Goal: Task Accomplishment & Management: Complete application form

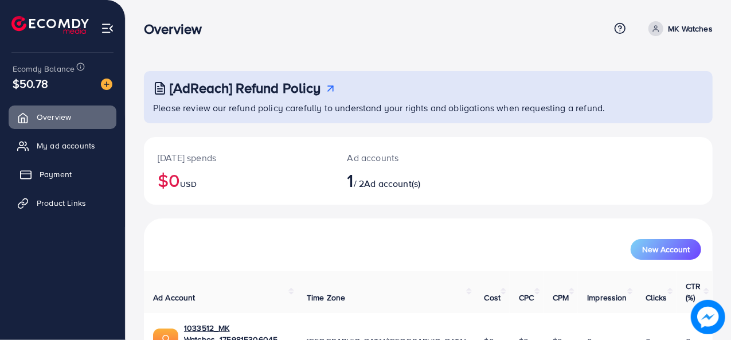
click at [75, 173] on link "Payment" at bounding box center [63, 174] width 108 height 23
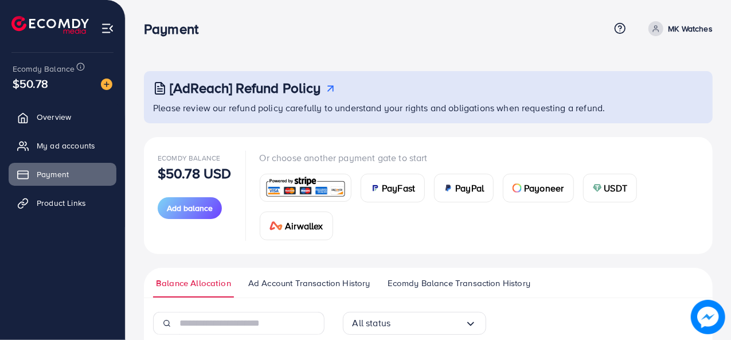
click at [658, 29] on icon at bounding box center [656, 29] width 8 height 8
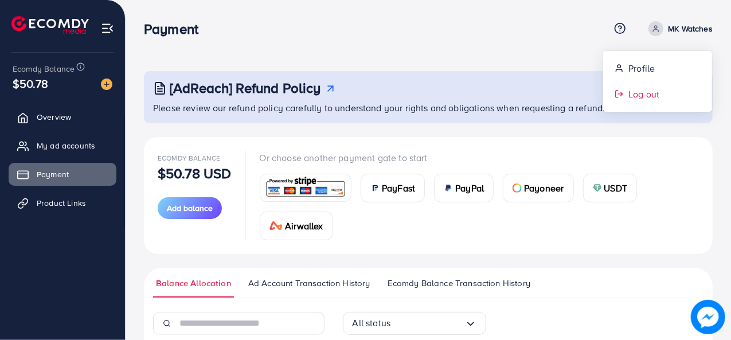
click at [642, 98] on span "Log out" at bounding box center [643, 94] width 31 height 14
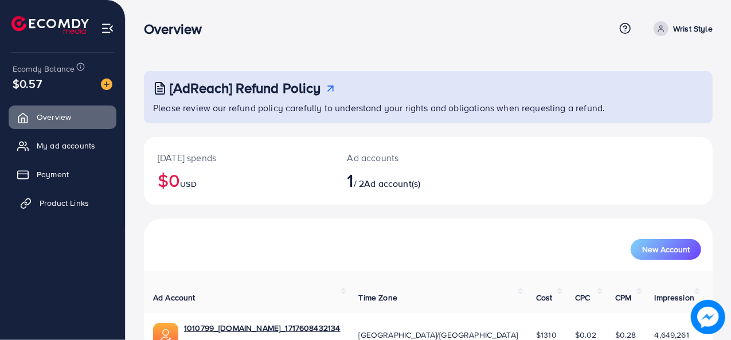
click at [65, 209] on link "Product Links" at bounding box center [63, 202] width 108 height 23
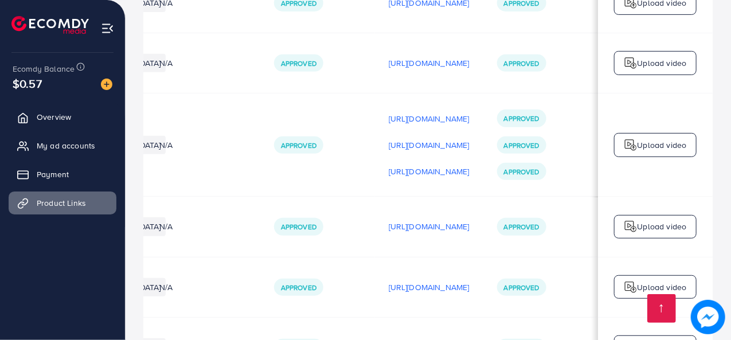
scroll to position [6944, 0]
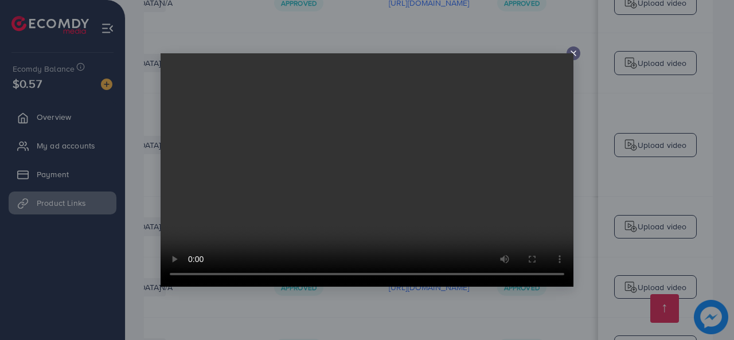
click at [570, 51] on icon at bounding box center [573, 53] width 9 height 9
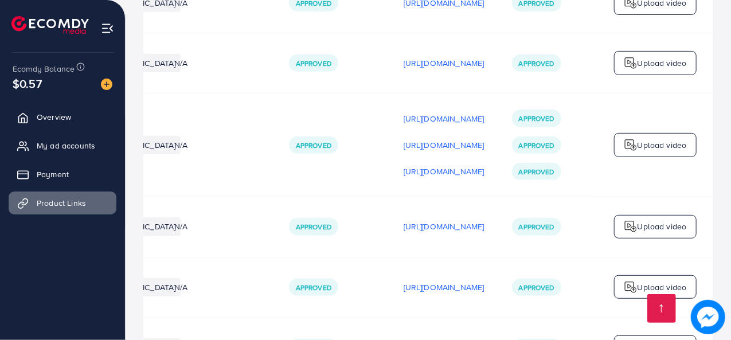
scroll to position [0, 339]
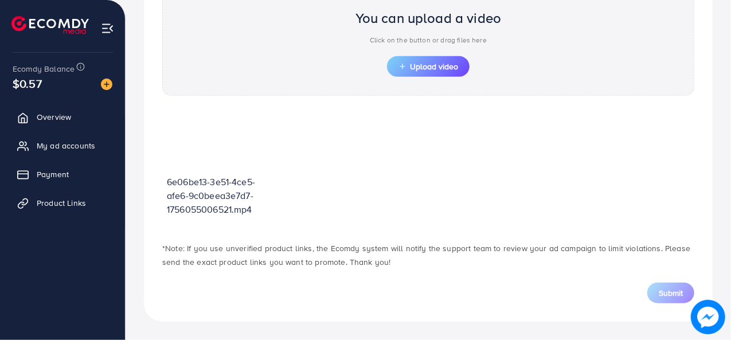
scroll to position [410, 0]
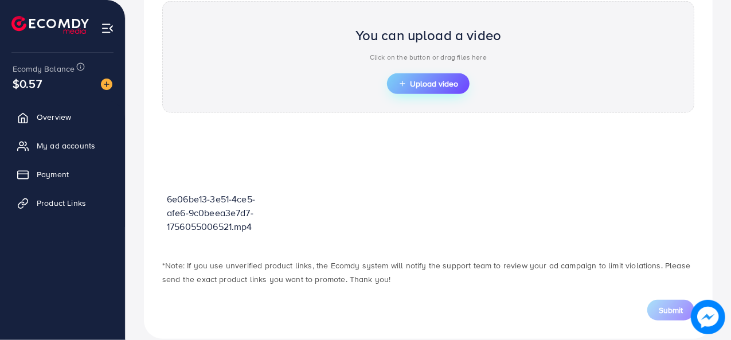
click at [424, 82] on span "Upload video" at bounding box center [428, 84] width 60 height 8
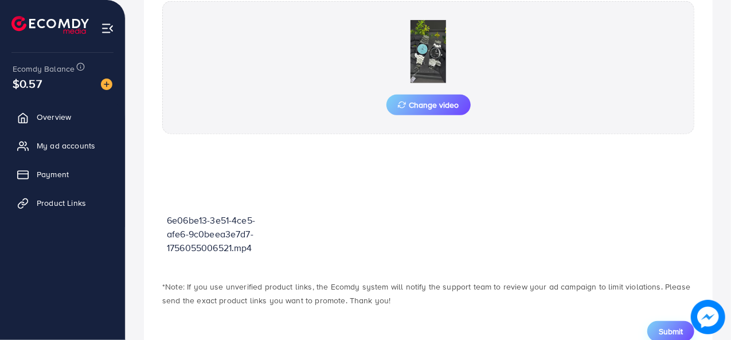
click at [669, 328] on span "Submit" at bounding box center [671, 331] width 24 height 11
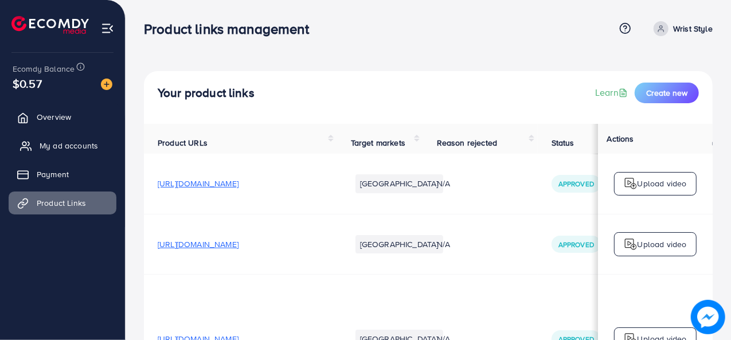
click at [81, 148] on span "My ad accounts" at bounding box center [69, 145] width 58 height 11
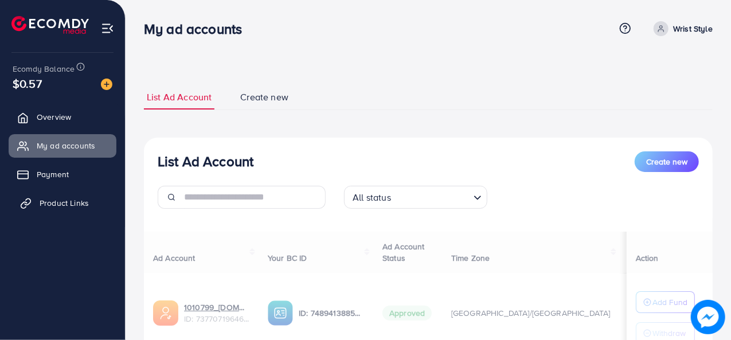
click at [76, 205] on span "Product Links" at bounding box center [64, 202] width 49 height 11
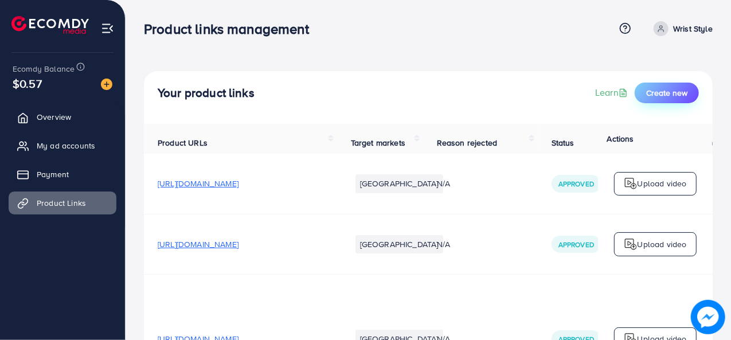
click at [678, 88] on span "Create new" at bounding box center [666, 92] width 41 height 11
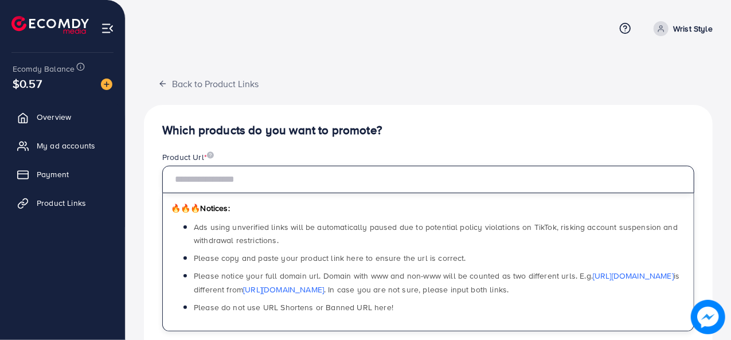
click at [424, 169] on input "text" at bounding box center [428, 180] width 532 height 28
paste input "**********"
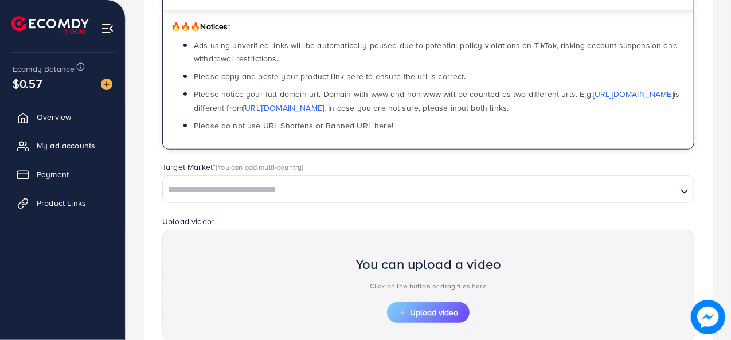
scroll to position [184, 0]
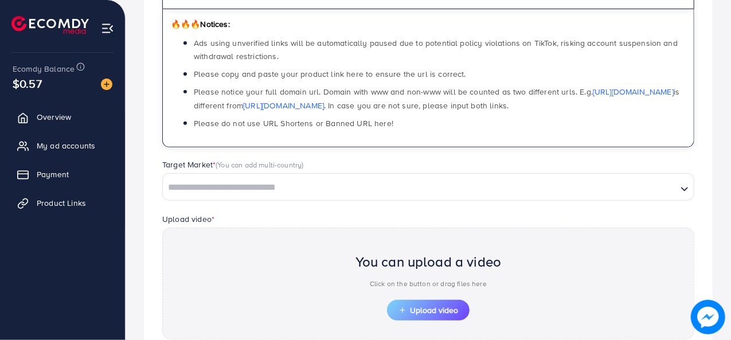
type input "**********"
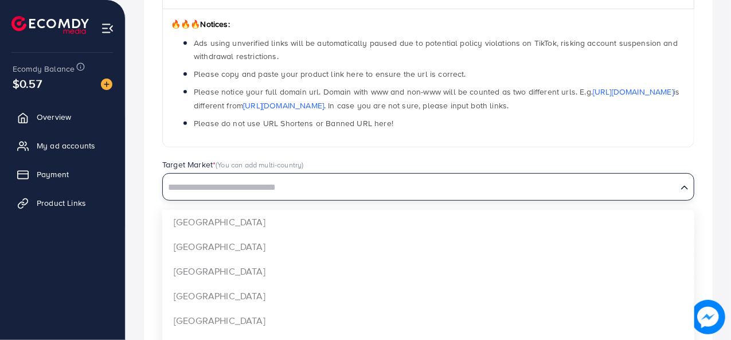
click at [459, 190] on input "Search for option" at bounding box center [420, 188] width 512 height 18
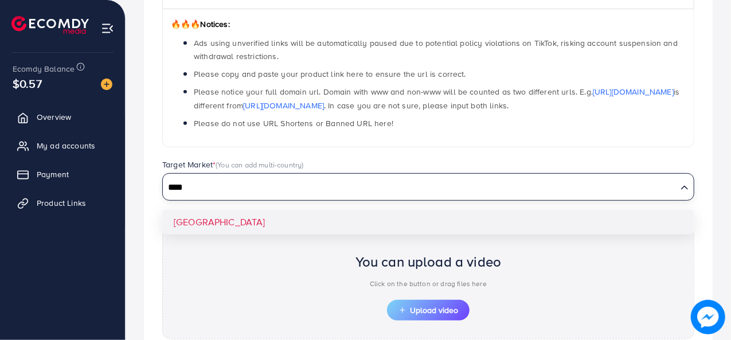
type input "****"
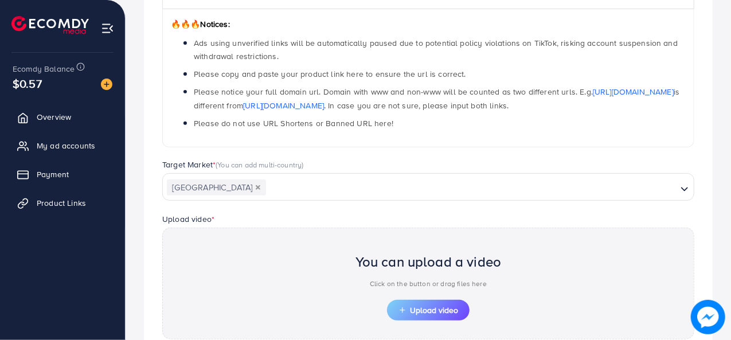
scroll to position [303, 0]
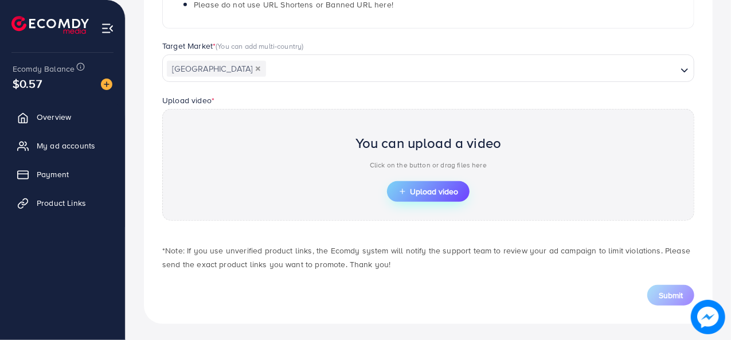
click at [415, 188] on span "Upload video" at bounding box center [428, 191] width 60 height 8
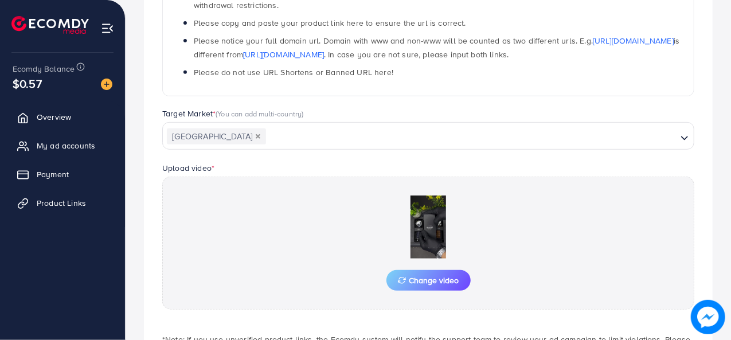
scroll to position [289, 0]
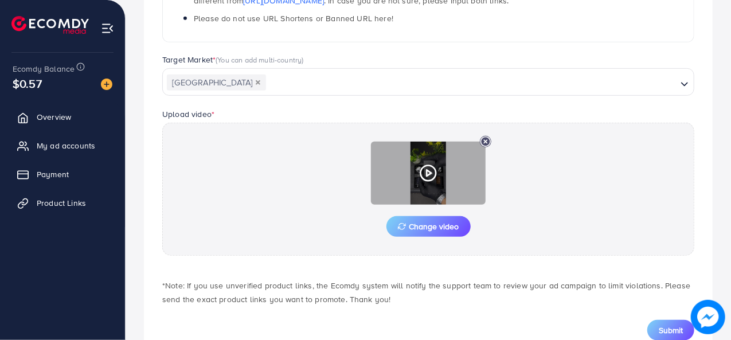
click at [428, 170] on icon at bounding box center [428, 173] width 18 height 18
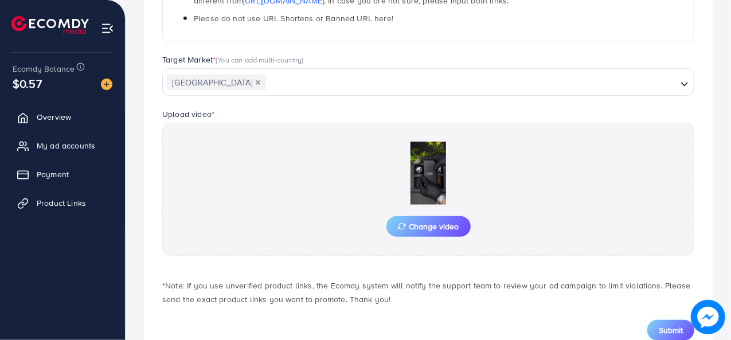
click at [667, 326] on span "Submit" at bounding box center [671, 329] width 24 height 11
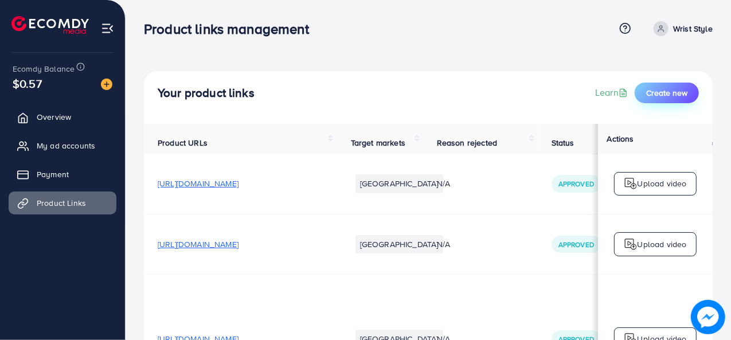
click at [652, 91] on span "Create new" at bounding box center [666, 92] width 41 height 11
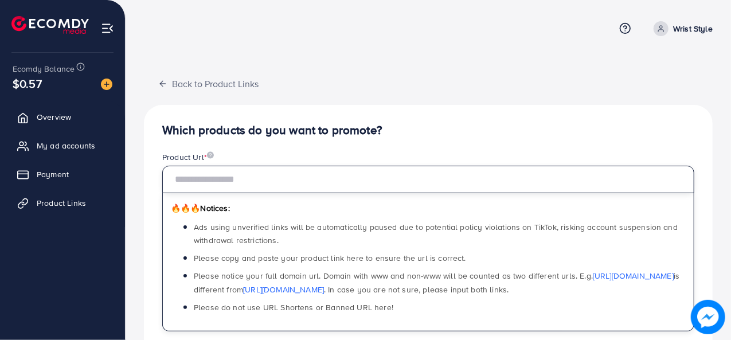
click at [414, 186] on input "text" at bounding box center [428, 180] width 532 height 28
paste input "**********"
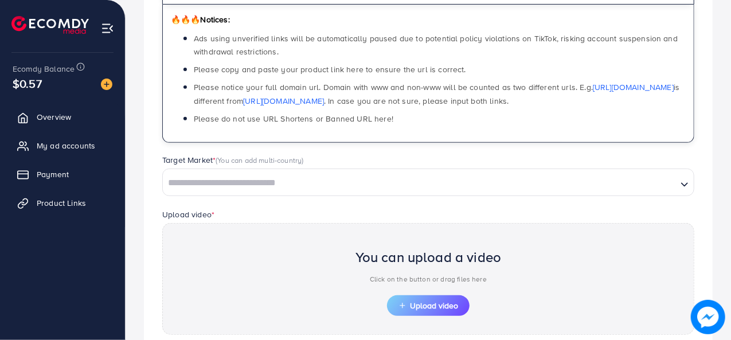
scroll to position [189, 0]
type input "**********"
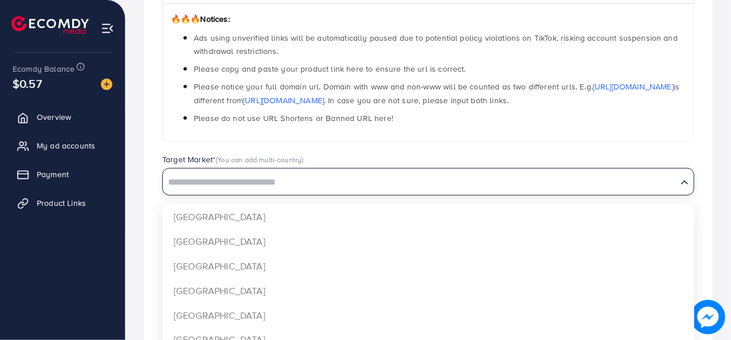
click at [414, 186] on input "Search for option" at bounding box center [420, 183] width 512 height 18
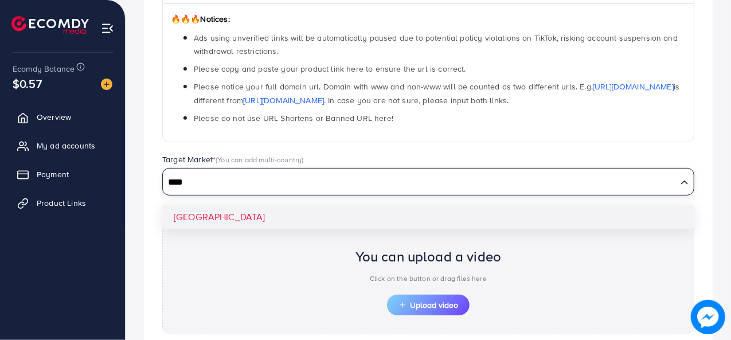
type input "****"
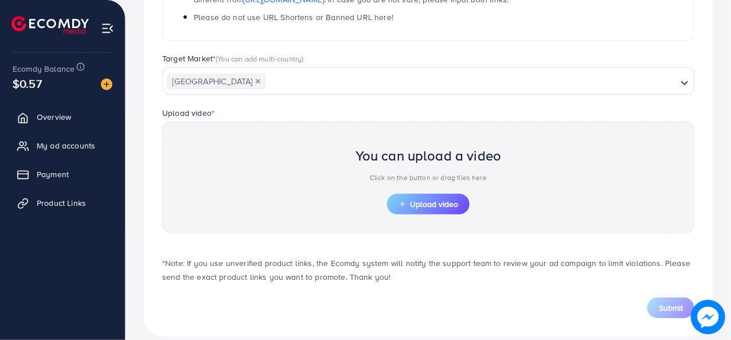
scroll to position [291, 0]
click at [425, 206] on span "Upload video" at bounding box center [428, 203] width 60 height 8
click at [404, 199] on icon "button" at bounding box center [402, 203] width 8 height 8
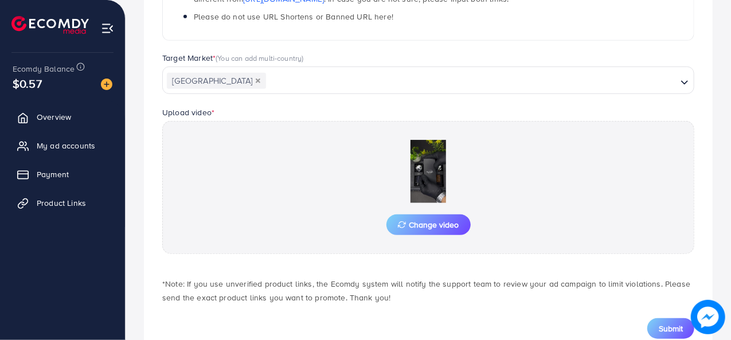
scroll to position [324, 0]
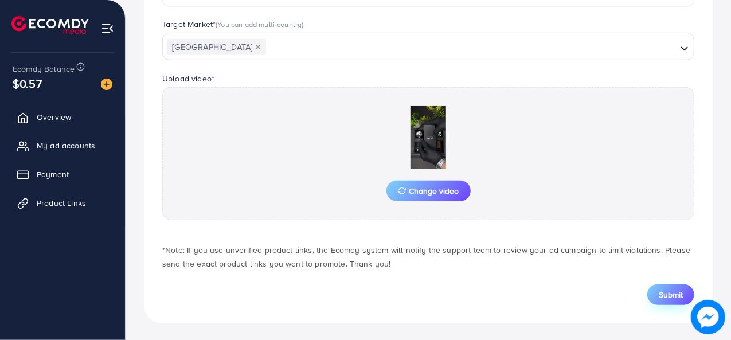
click at [674, 289] on span "Submit" at bounding box center [671, 294] width 24 height 11
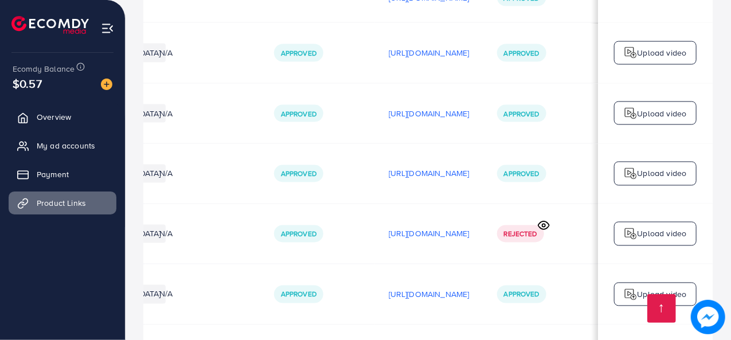
scroll to position [0, 312]
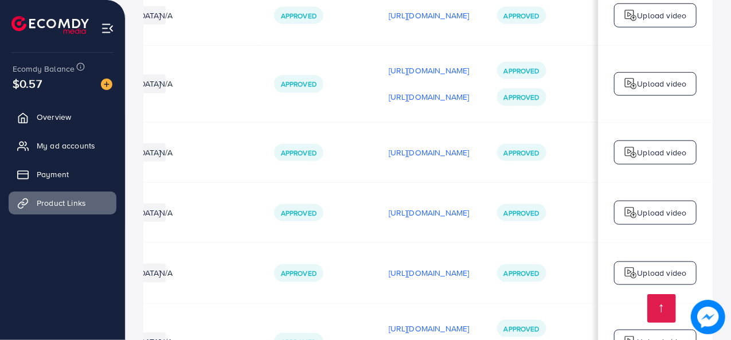
scroll to position [7276, 0]
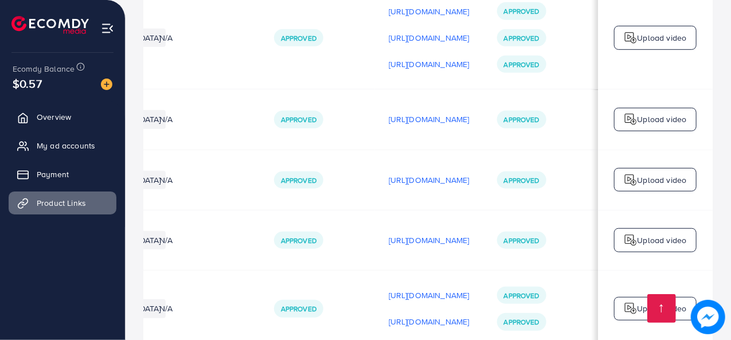
scroll to position [7050, 0]
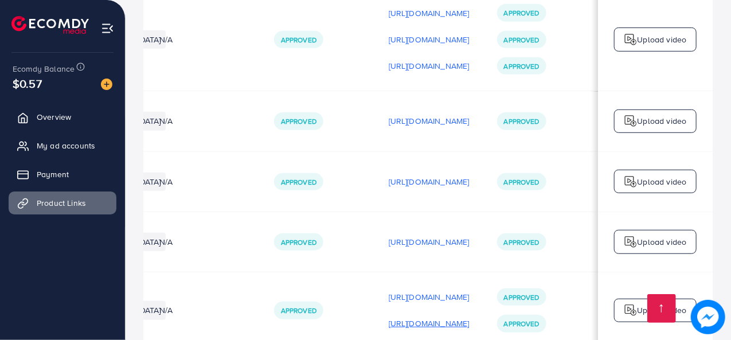
click at [407, 316] on p "[URL][DOMAIN_NAME]" at bounding box center [429, 323] width 81 height 14
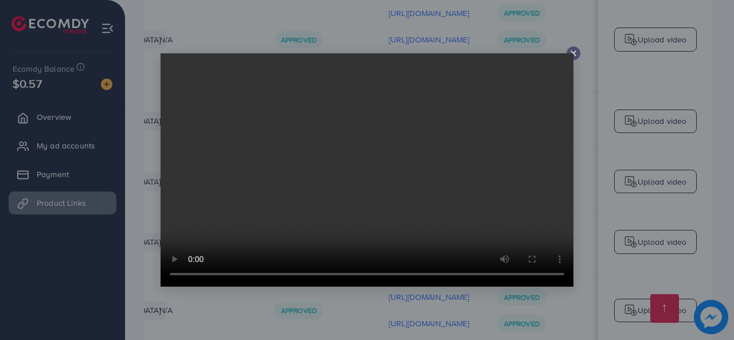
click at [575, 54] on icon at bounding box center [573, 53] width 9 height 9
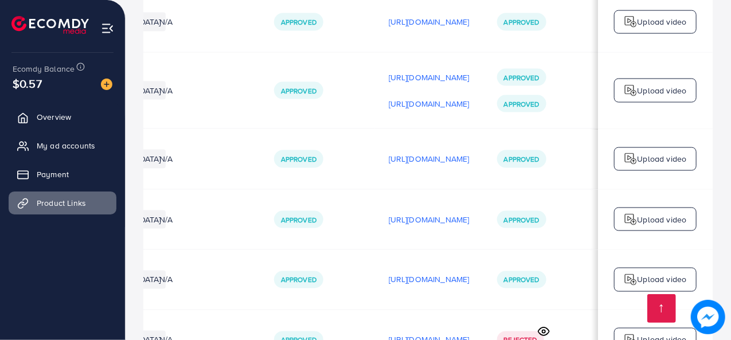
scroll to position [7633, 0]
